Goal: Answer question/provide support: Share knowledge or assist other users

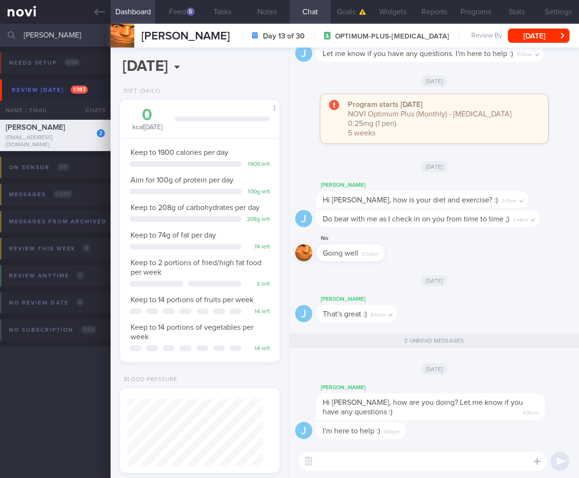
select select "7"
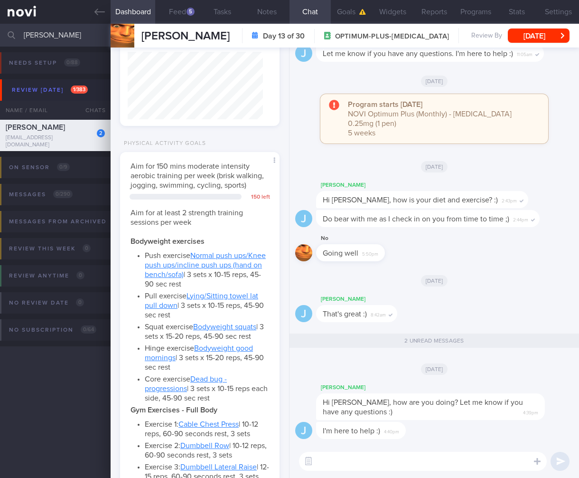
drag, startPoint x: 73, startPoint y: 38, endPoint x: -56, endPoint y: 30, distance: 129.4
click at [0, 30] on html "You are offline! Some functionality will be unavailable Patients New Users Coac…" at bounding box center [289, 239] width 579 height 478
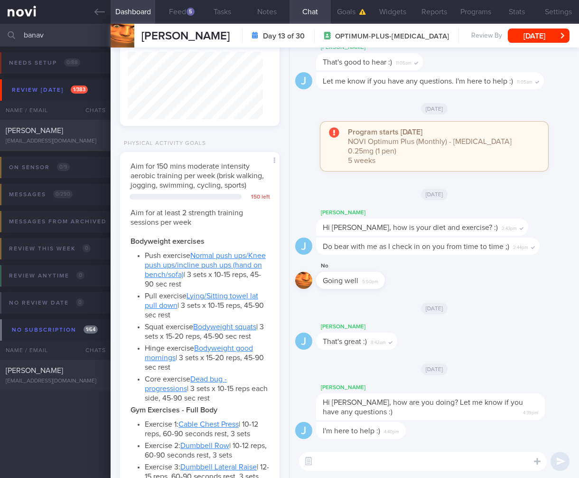
type input "banav"
click at [43, 127] on span "[PERSON_NAME]" at bounding box center [34, 131] width 57 height 8
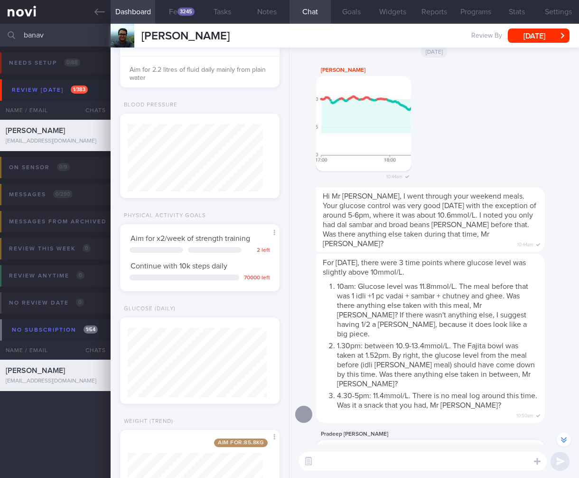
scroll to position [-1209, 0]
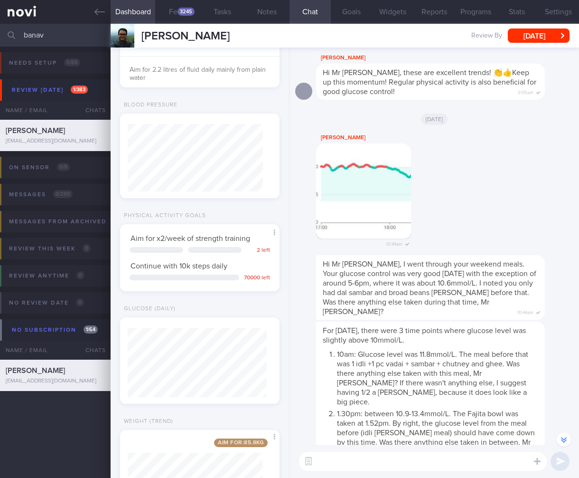
click at [467, 462] on textarea at bounding box center [423, 461] width 248 height 19
click at [315, 456] on button "button" at bounding box center [308, 461] width 17 height 17
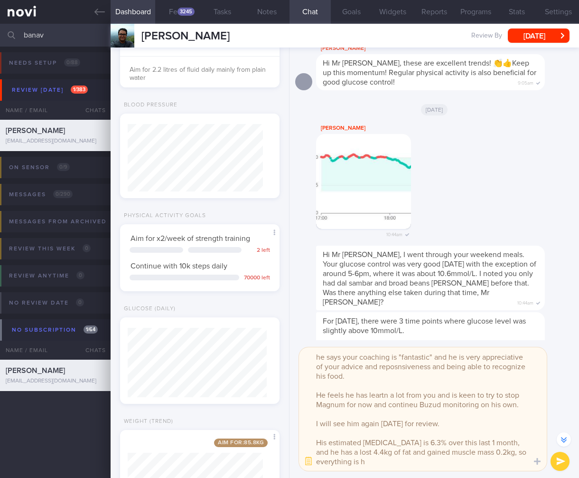
scroll to position [-1314, 0]
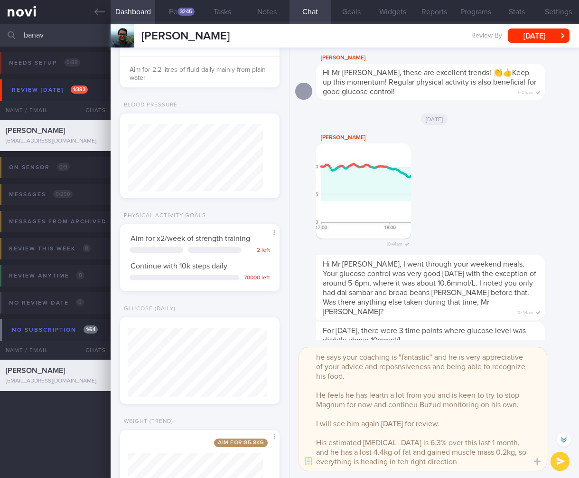
type textarea "@[PERSON_NAME] Thanks for coaching Mr [PERSON_NAME], he says your coaching is "…"
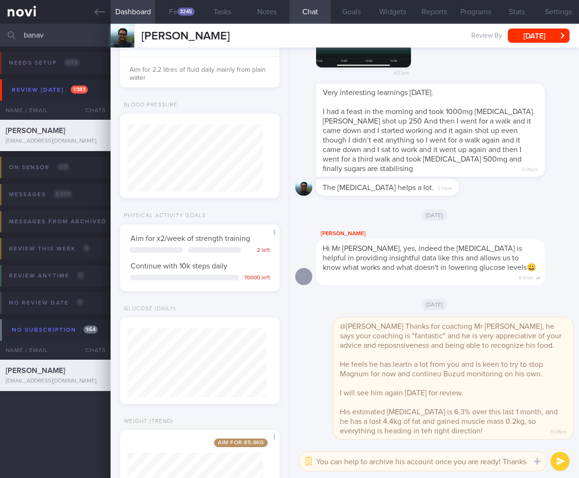
scroll to position [0, 0]
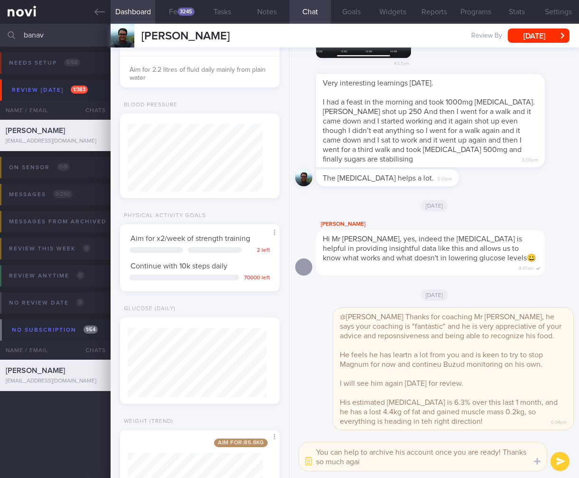
type textarea "You can help to archive his account once you are ready! Thanks so much again"
